Goal: Task Accomplishment & Management: Use online tool/utility

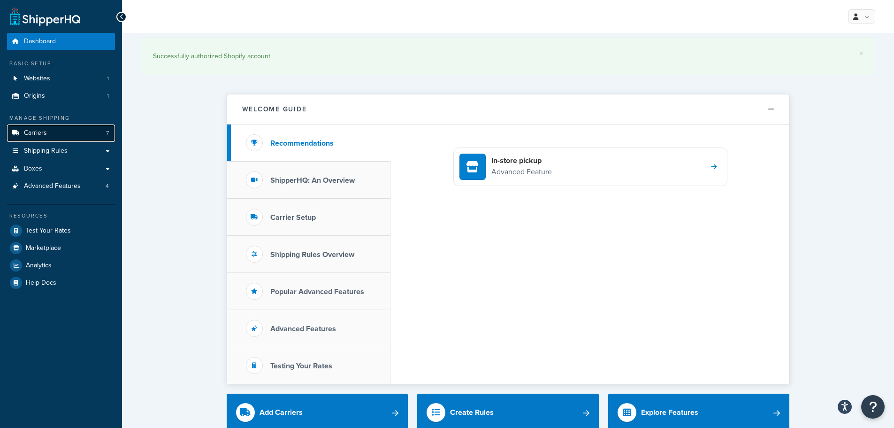
click at [46, 137] on span "Carriers" at bounding box center [35, 133] width 23 height 8
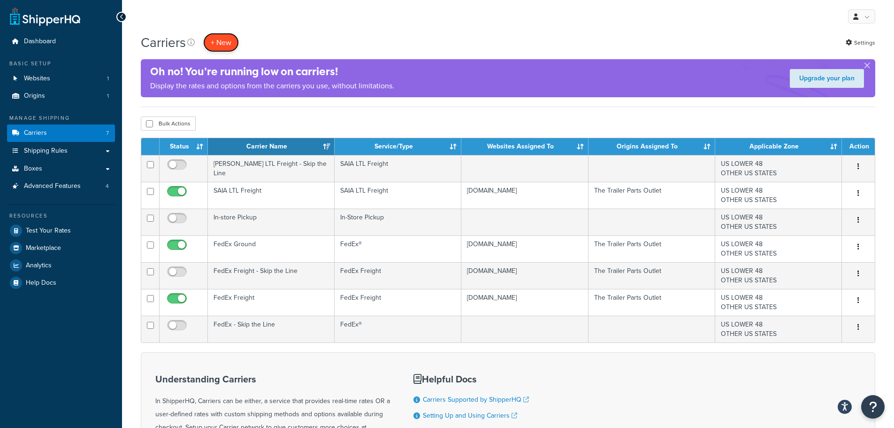
click at [227, 45] on button "+ New" at bounding box center [221, 42] width 36 height 19
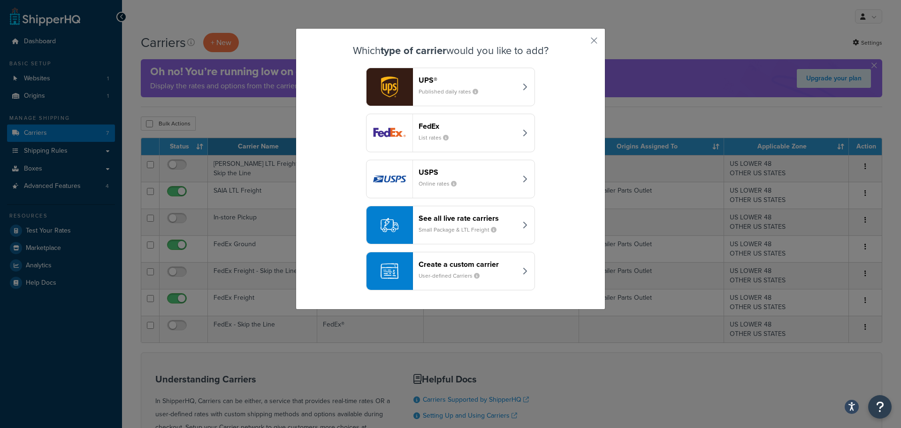
click at [462, 217] on header "See all live rate carriers" at bounding box center [468, 218] width 98 height 9
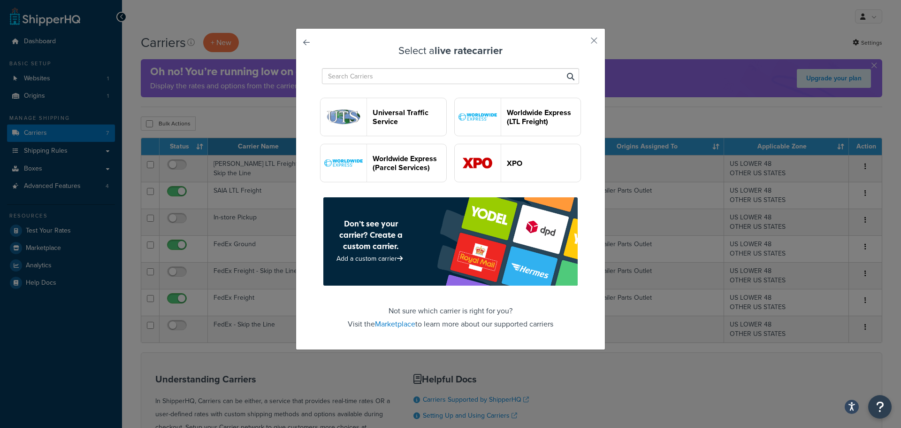
scroll to position [2676, 0]
click at [432, 71] on input "text" at bounding box center [450, 76] width 257 height 16
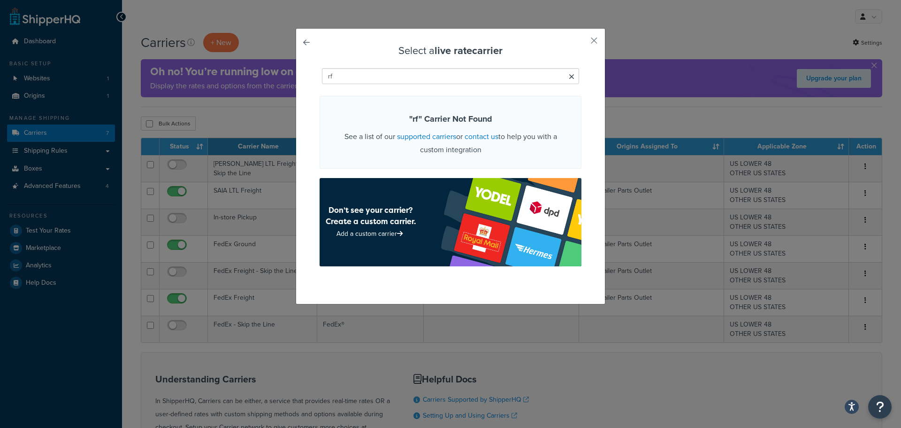
scroll to position [0, 0]
type input "r"
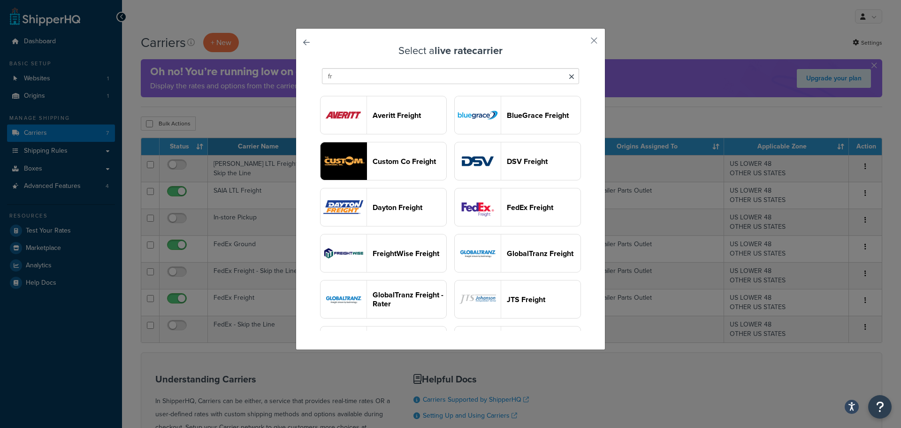
type input "f"
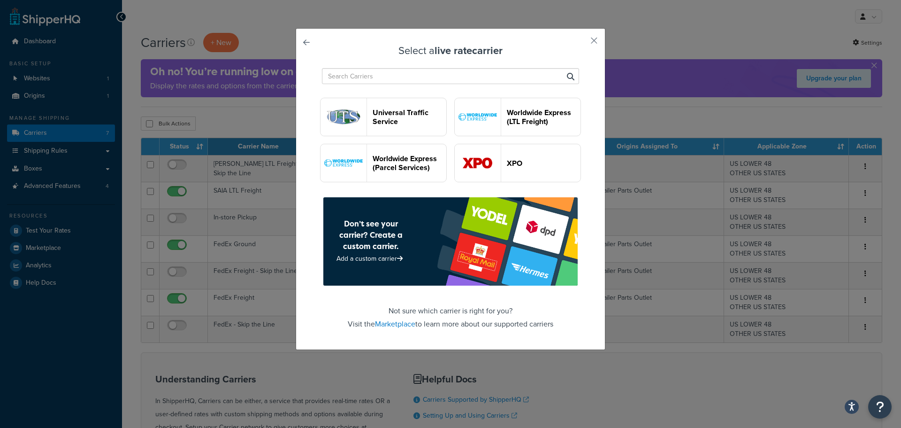
scroll to position [1314, 0]
